Goal: Information Seeking & Learning: Stay updated

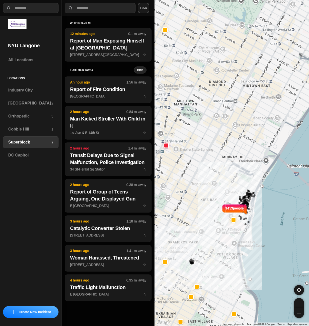
select select "*"
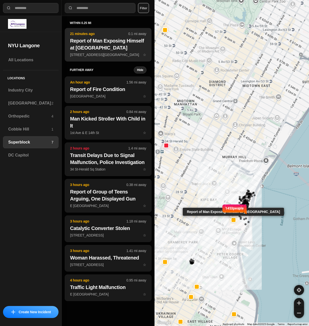
click at [107, 53] on p "E [GEOGRAPHIC_DATA] ☆" at bounding box center [108, 54] width 76 height 5
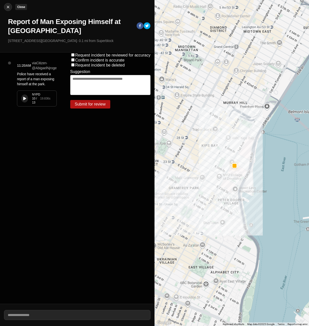
click at [9, 8] on img at bounding box center [8, 7] width 5 height 5
select select "*"
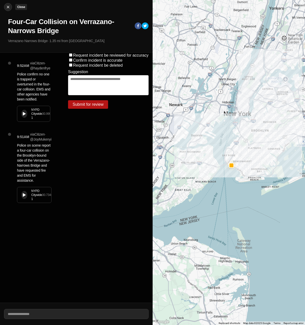
click at [7, 9] on img at bounding box center [8, 7] width 5 height 5
select select "*"
